Goal: Check status

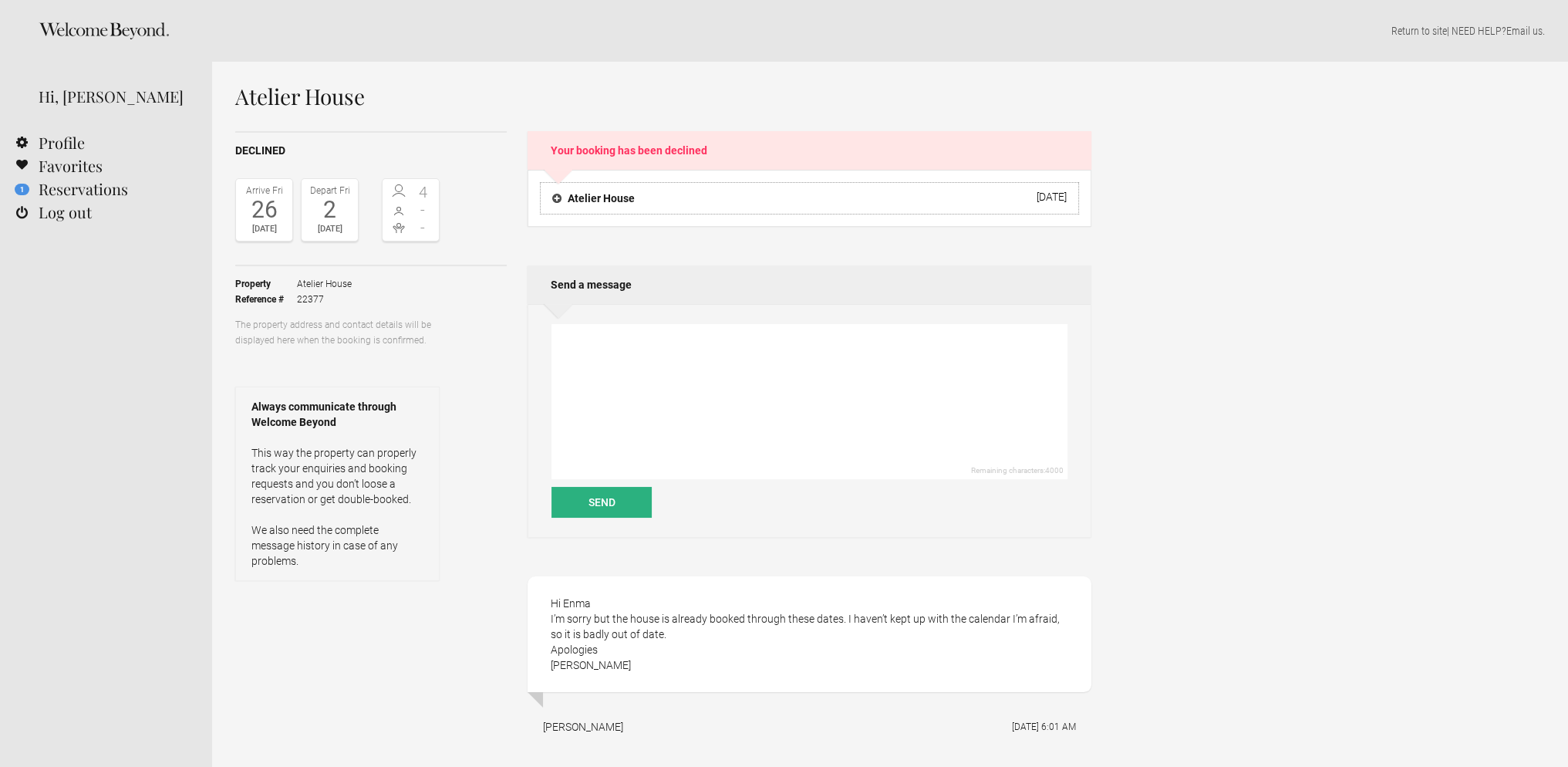
click at [610, 200] on h4 "Atelier House" at bounding box center [593, 197] width 83 height 15
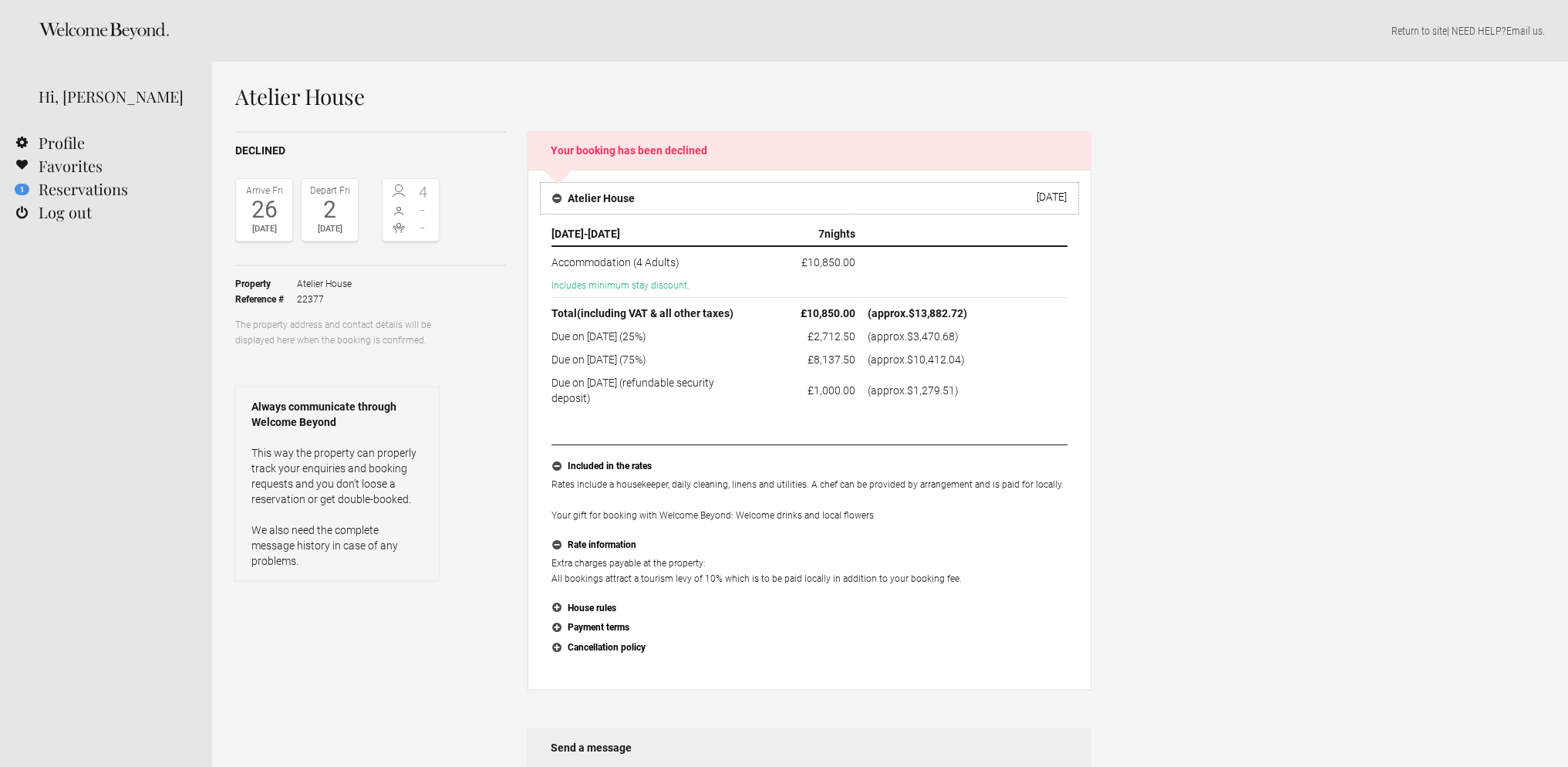
click at [565, 196] on h4 "Atelier House" at bounding box center [593, 197] width 83 height 15
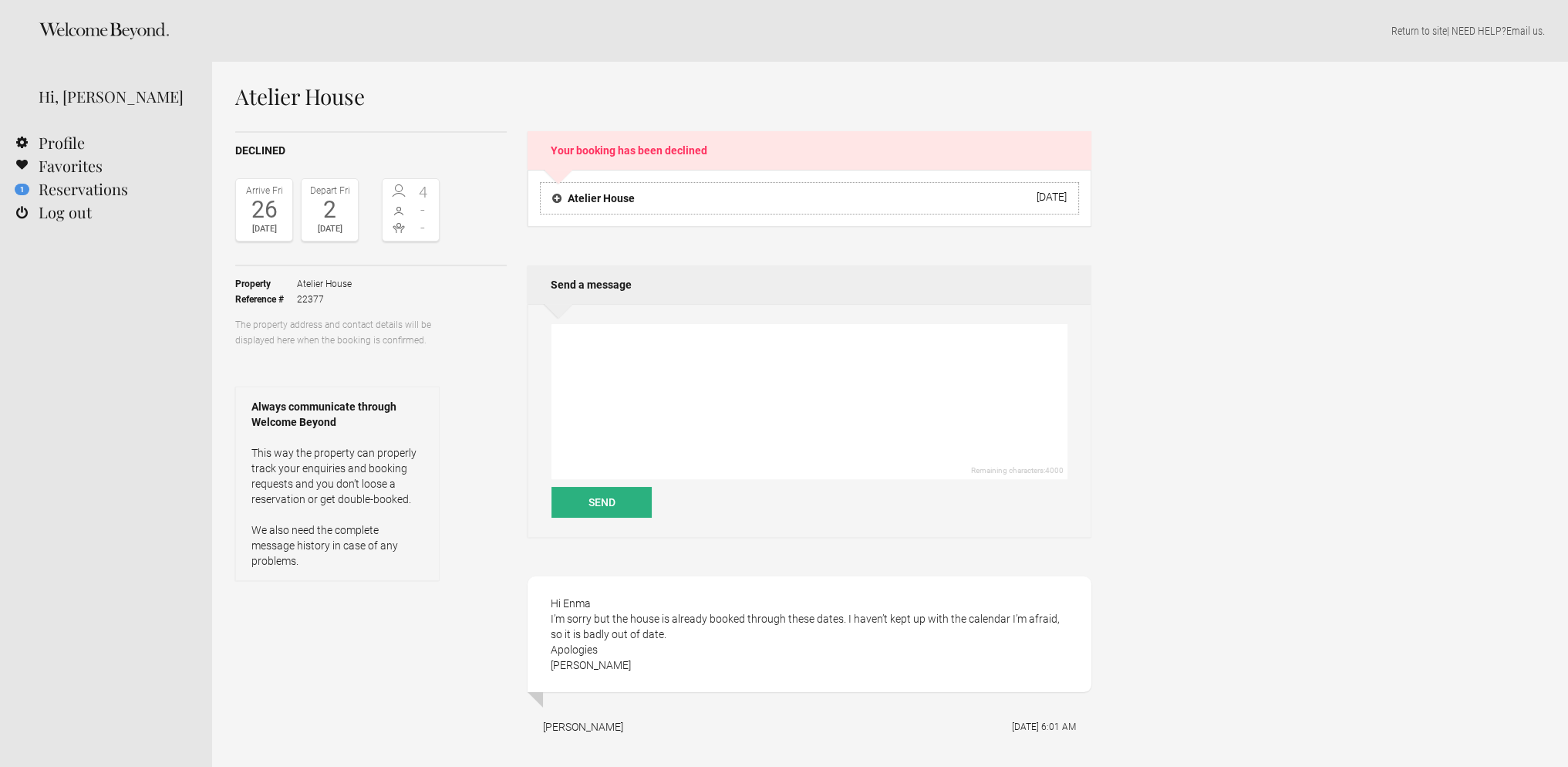
click at [565, 196] on h4 "Atelier House" at bounding box center [593, 197] width 83 height 15
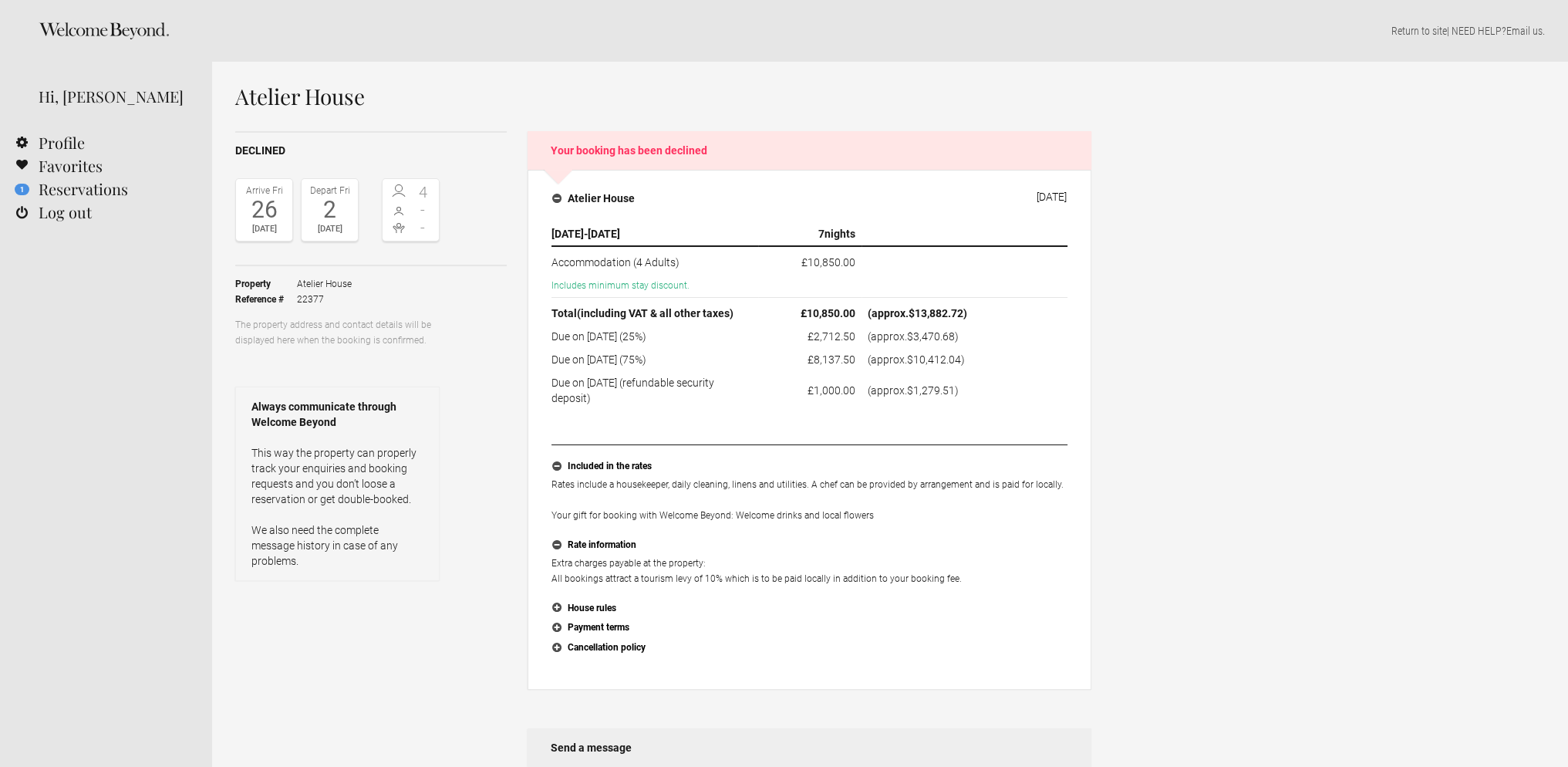
click at [306, 278] on span "Atelier House" at bounding box center [324, 284] width 55 height 15
drag, startPoint x: 332, startPoint y: 297, endPoint x: 358, endPoint y: 297, distance: 26.0
click at [293, 294] on li "Reference # 22377" at bounding box center [293, 299] width 116 height 15
click at [358, 297] on ul "Property [GEOGRAPHIC_DATA] Reference # 22377" at bounding box center [338, 291] width 204 height 51
drag, startPoint x: 358, startPoint y: 284, endPoint x: 298, endPoint y: 284, distance: 60.0
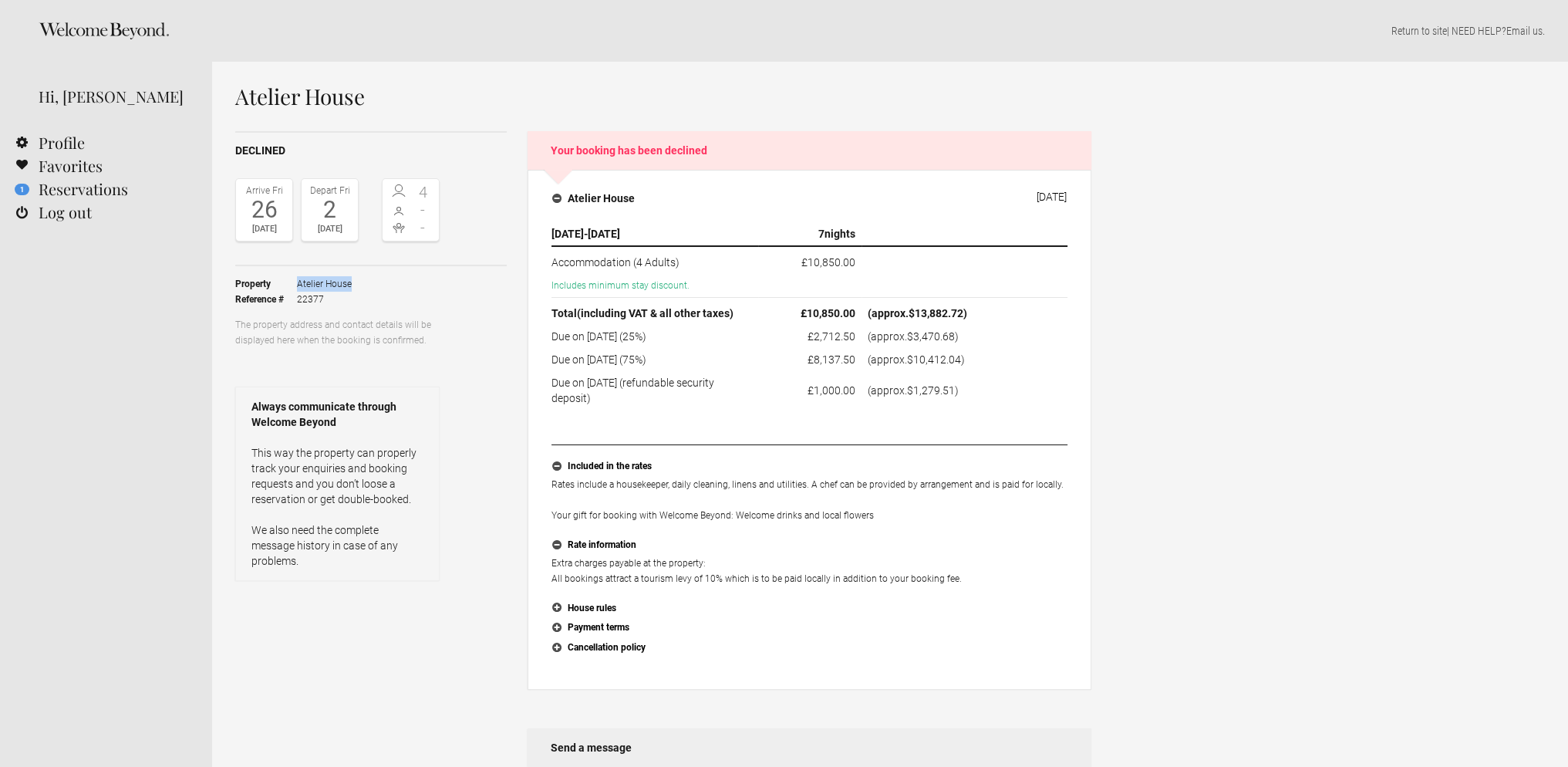
click at [298, 284] on ul "Property [GEOGRAPHIC_DATA] Reference # 22377" at bounding box center [338, 291] width 204 height 51
copy span "Atelier House"
click at [115, 24] on icon at bounding box center [103, 30] width 131 height 17
